Goal: Transaction & Acquisition: Purchase product/service

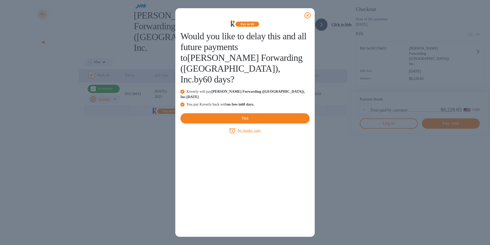
click at [254, 128] on u "No thanks, later" at bounding box center [248, 130] width 23 height 4
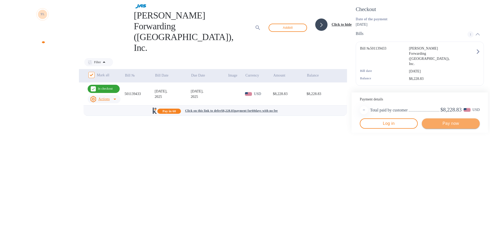
click at [443, 126] on span "Pay now" at bounding box center [451, 123] width 50 height 6
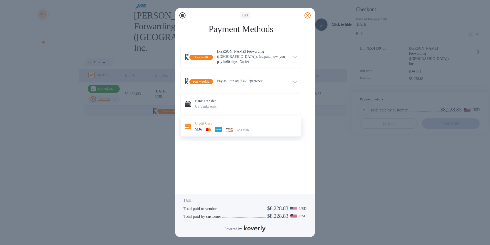
click at [286, 128] on div "and more..." at bounding box center [246, 129] width 102 height 6
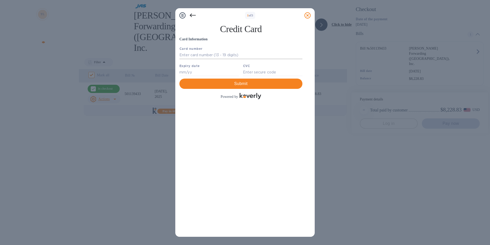
click at [207, 56] on input "text" at bounding box center [240, 55] width 123 height 8
type input "[CREDIT_CARD_NUMBER]"
type input "09/27"
type input "402"
click at [200, 74] on input "09/27" at bounding box center [208, 72] width 59 height 8
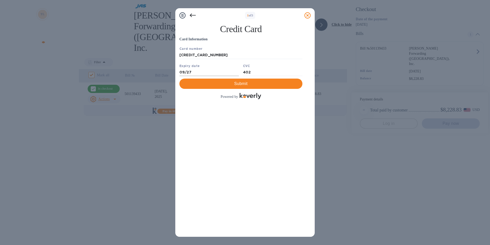
type input "09/27"
click at [214, 55] on input "[CREDIT_CARD_NUMBER]" at bounding box center [240, 55] width 123 height 8
type input "[CREDIT_CARD_NUMBER]"
click at [283, 74] on input "402" at bounding box center [272, 72] width 59 height 8
type input "402"
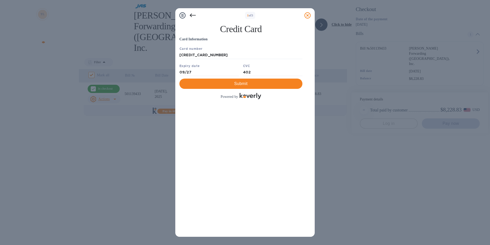
click at [239, 100] on div "Card Information Your browser does not support iframes Submit Powered by" at bounding box center [240, 68] width 123 height 64
click at [243, 87] on span "Submit" at bounding box center [241, 83] width 115 height 6
